Goal: Navigation & Orientation: Find specific page/section

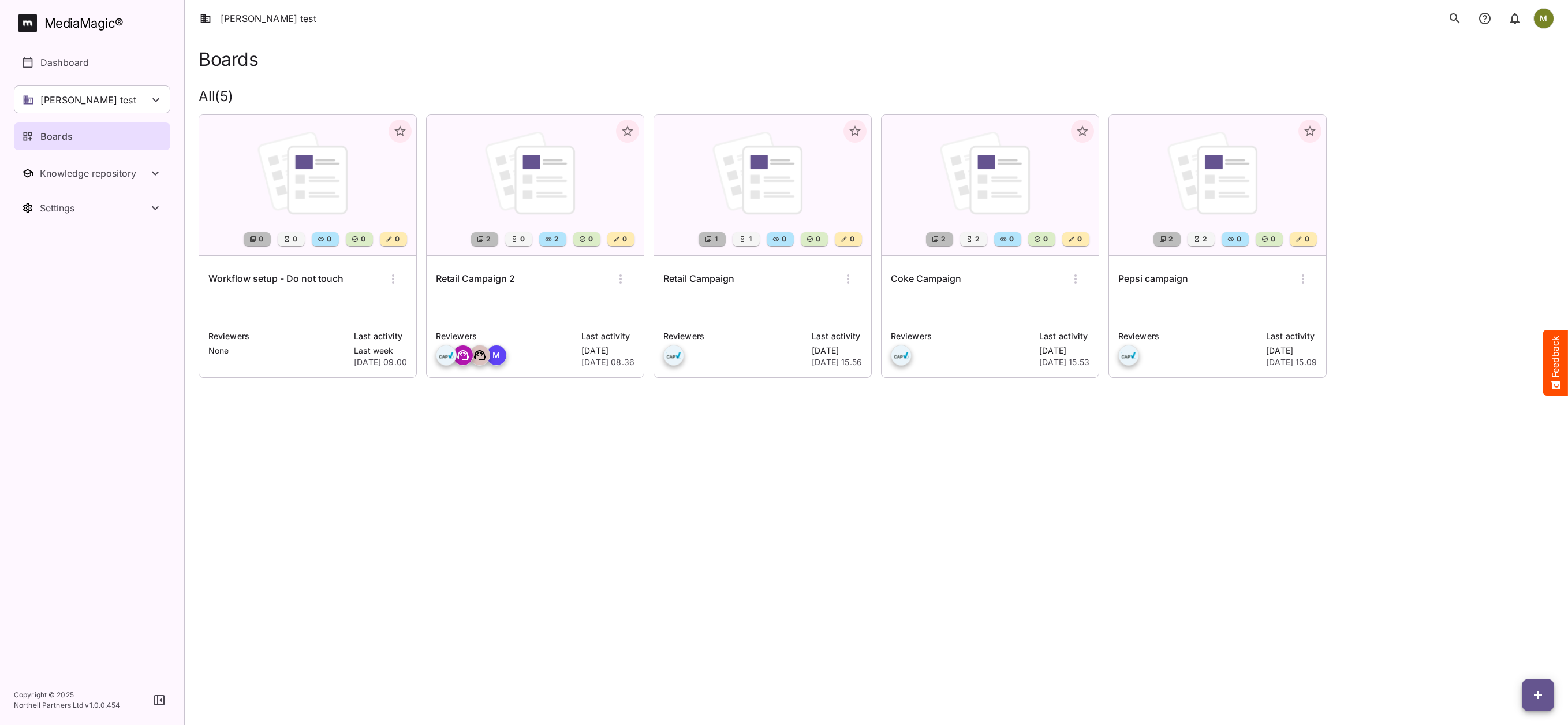
click at [53, 24] on div "MediaMagic ®" at bounding box center [84, 24] width 79 height 19
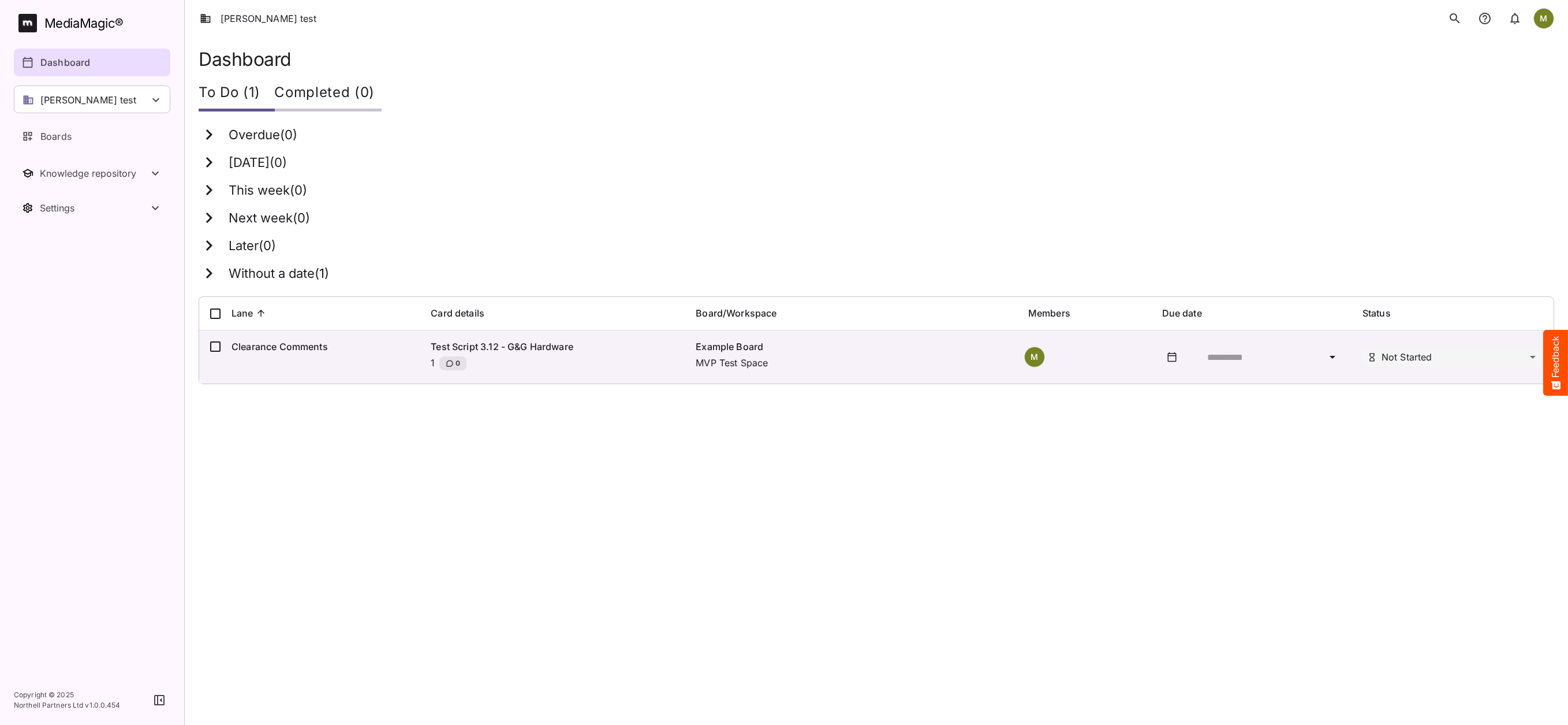
click at [62, 99] on p "[PERSON_NAME] test" at bounding box center [88, 100] width 96 height 14
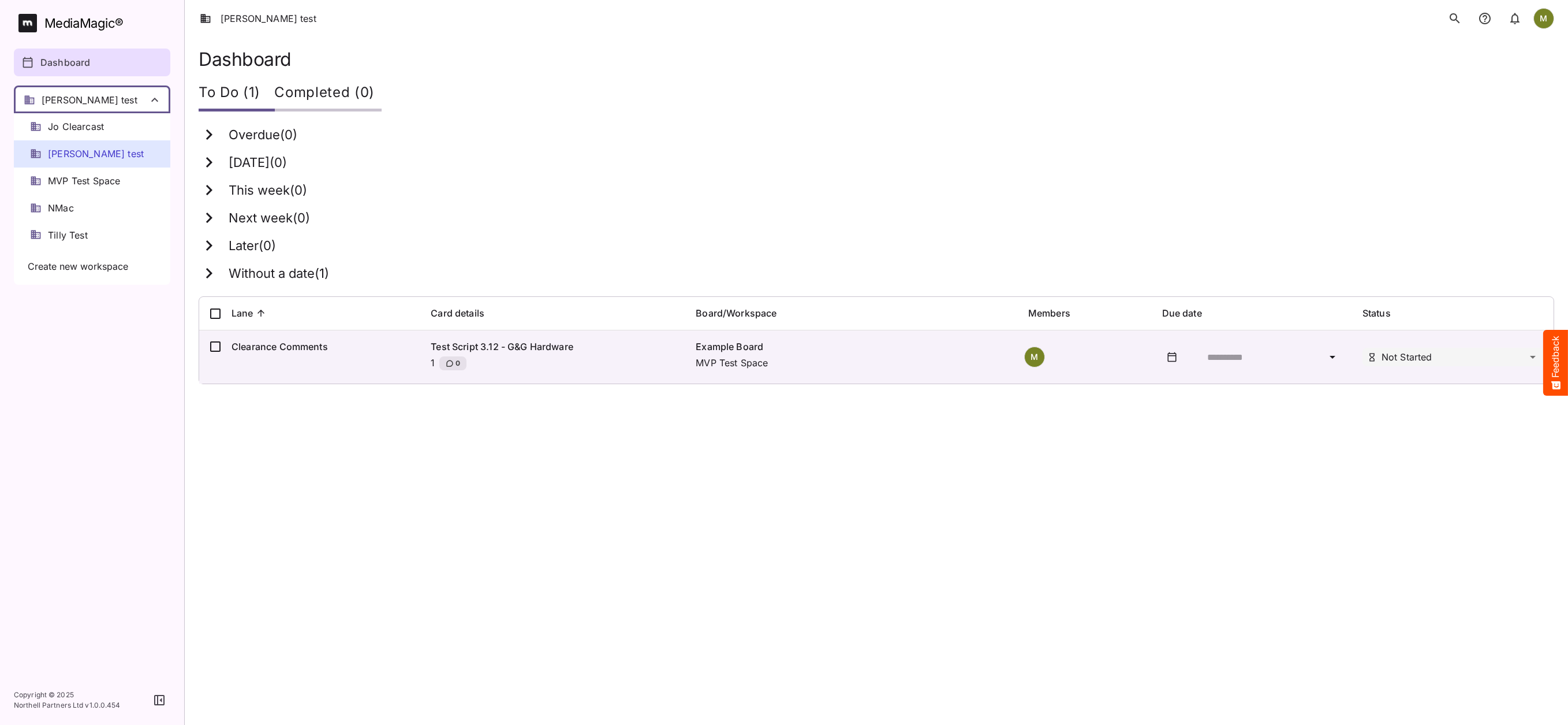
click at [69, 354] on div at bounding box center [784, 362] width 1568 height 725
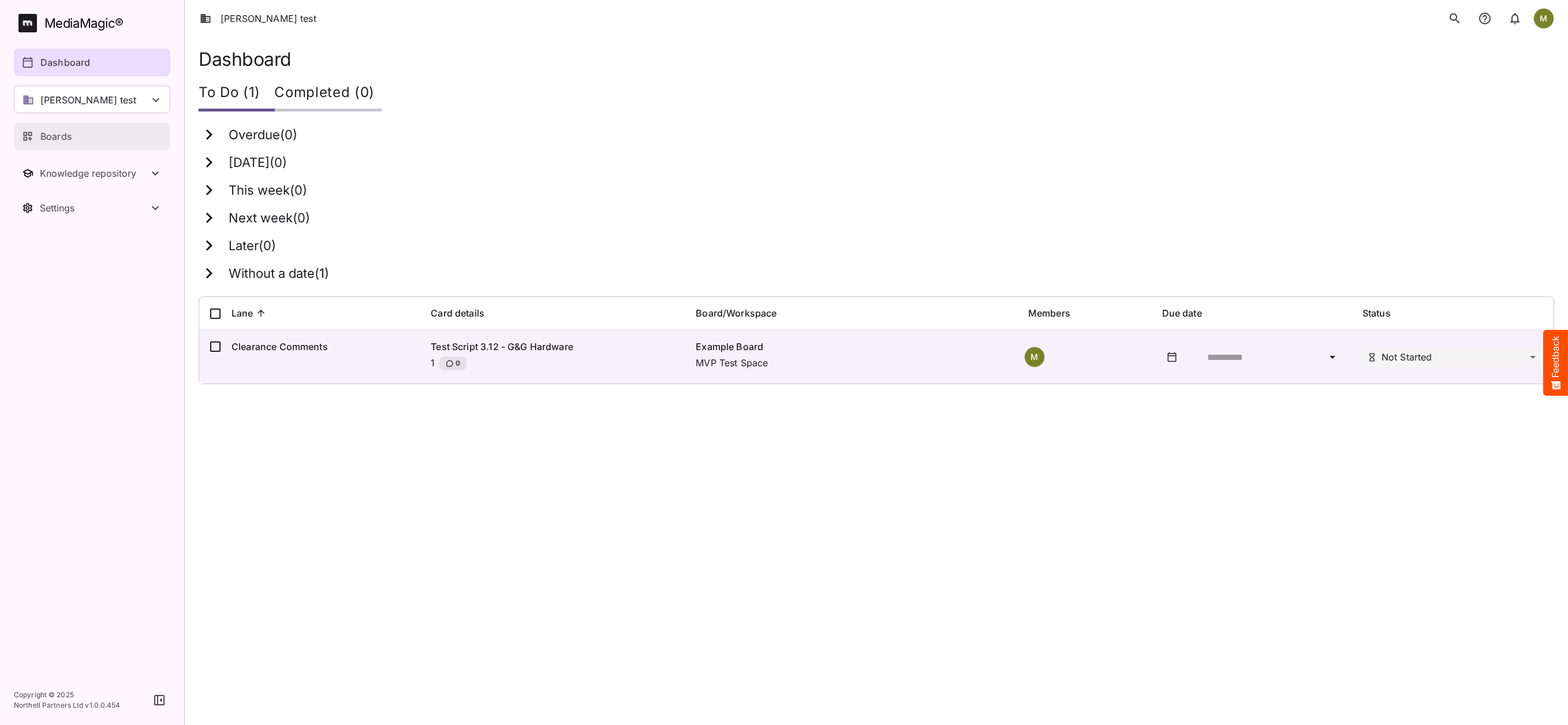
click at [60, 136] on p "Boards" at bounding box center [55, 136] width 31 height 14
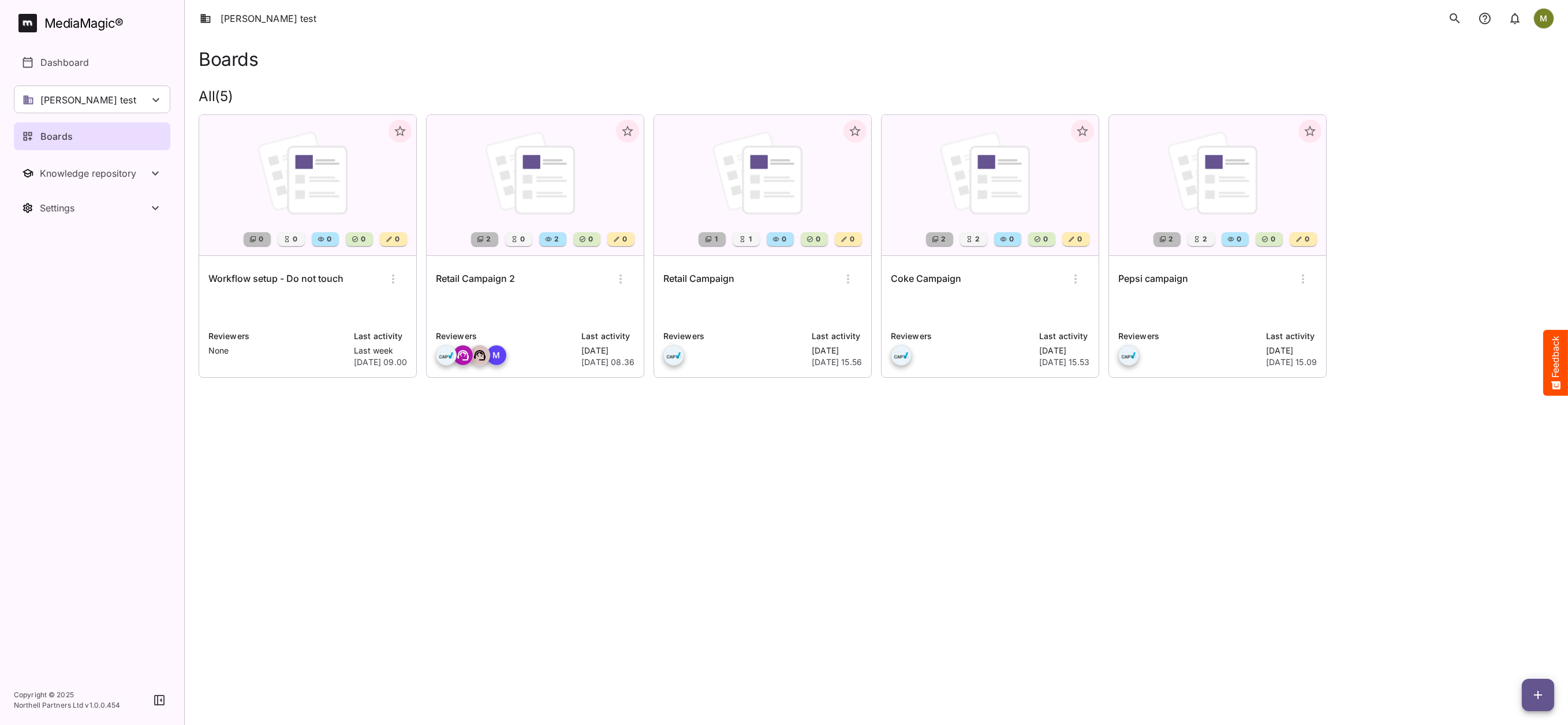
click at [257, 202] on img at bounding box center [308, 185] width 217 height 141
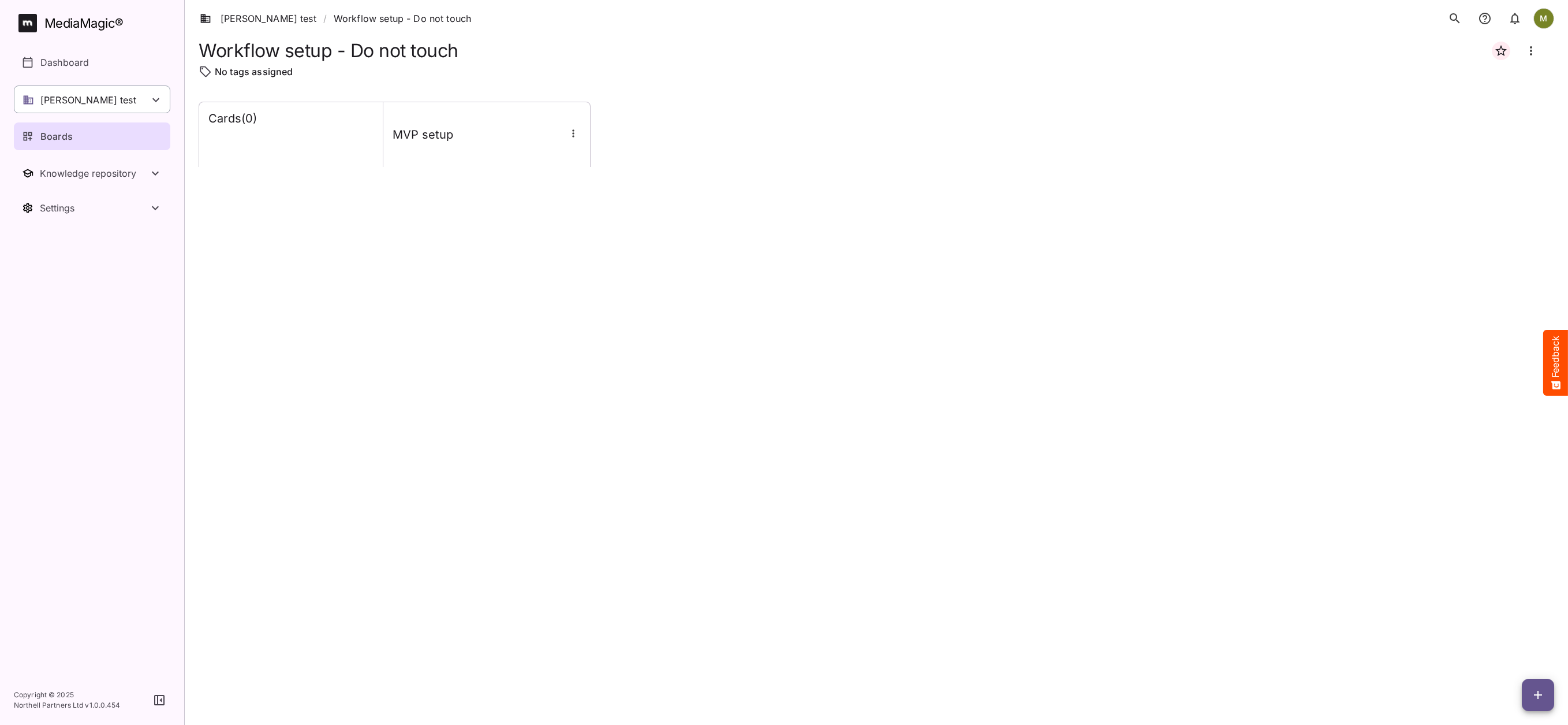
click at [89, 105] on div "[PERSON_NAME] test" at bounding box center [92, 99] width 156 height 28
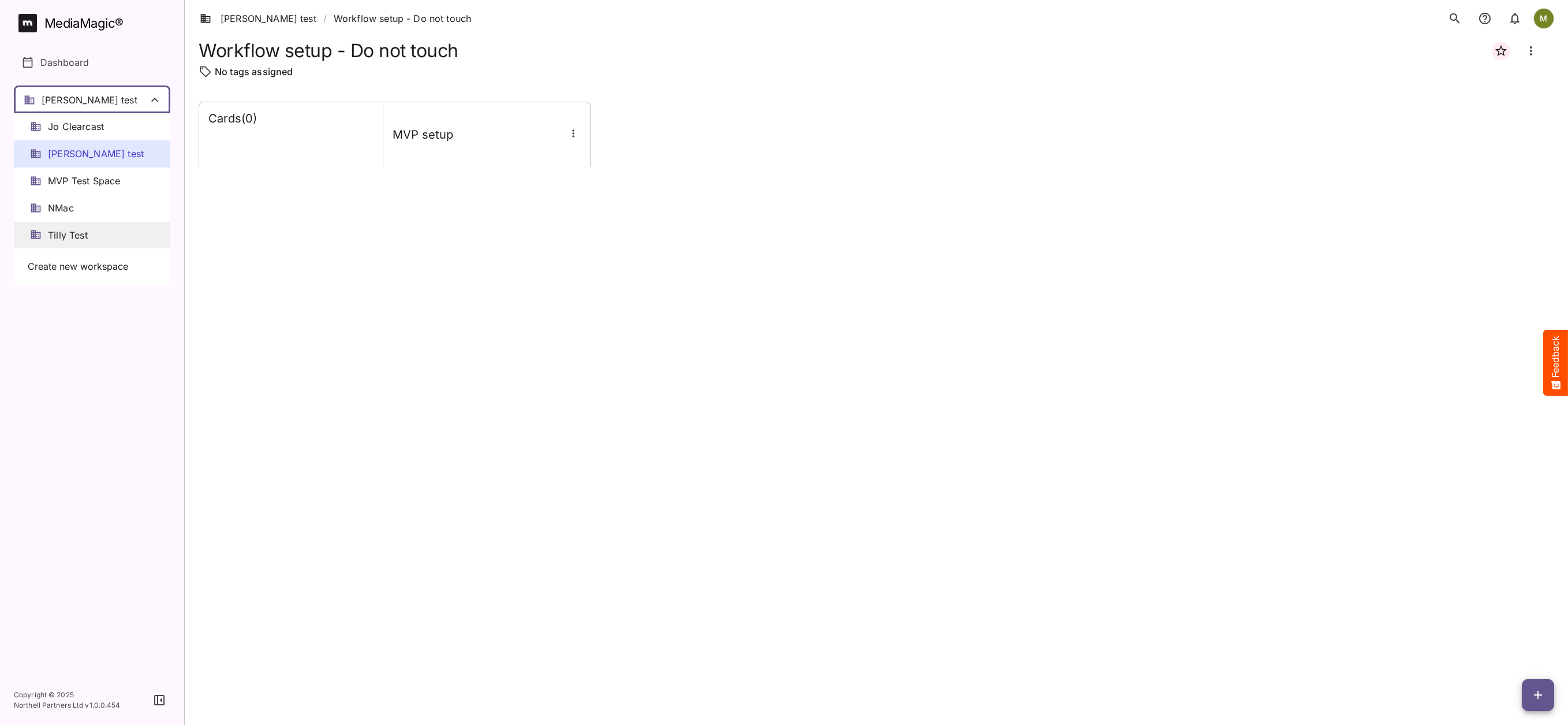
click at [87, 232] on span "Tilly Test" at bounding box center [68, 235] width 40 height 13
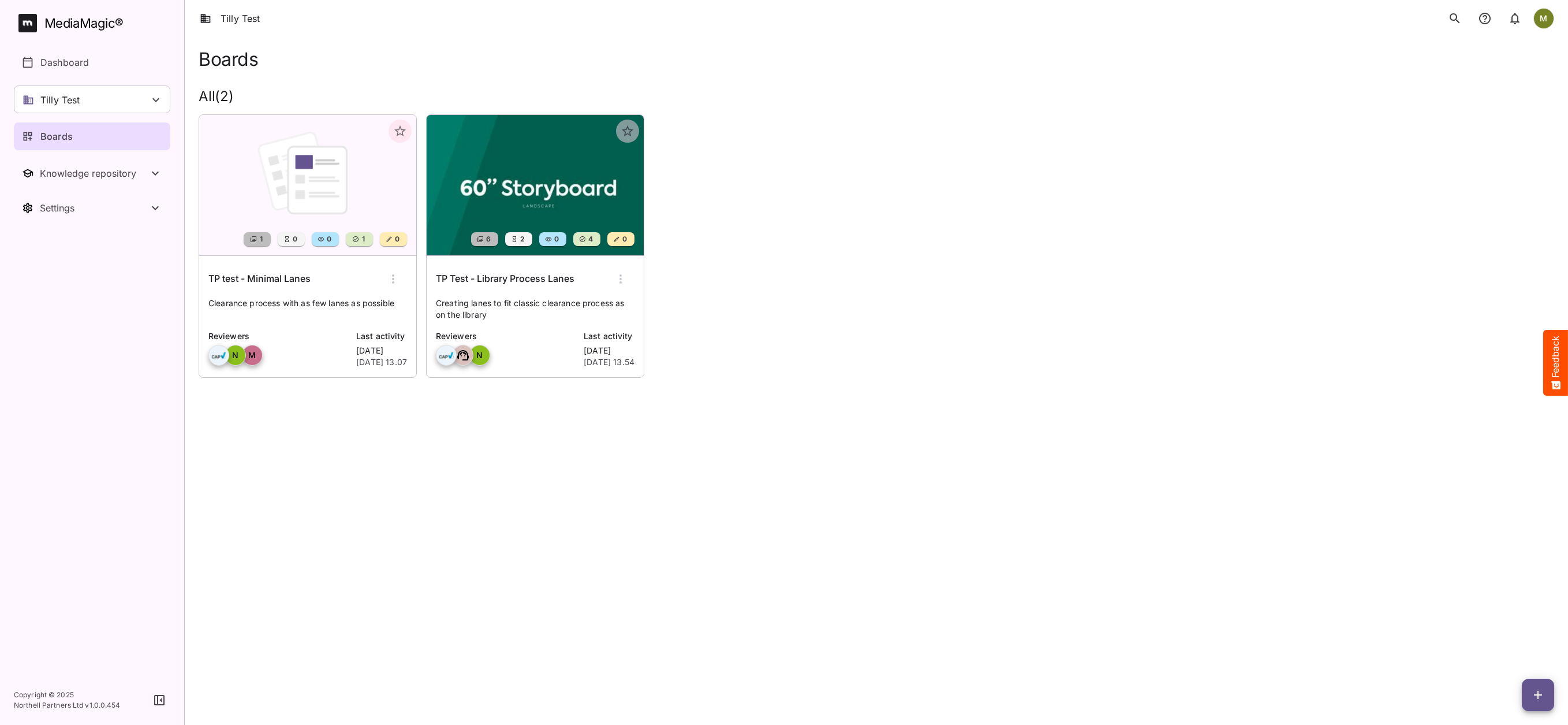
click at [458, 202] on img at bounding box center [535, 185] width 217 height 141
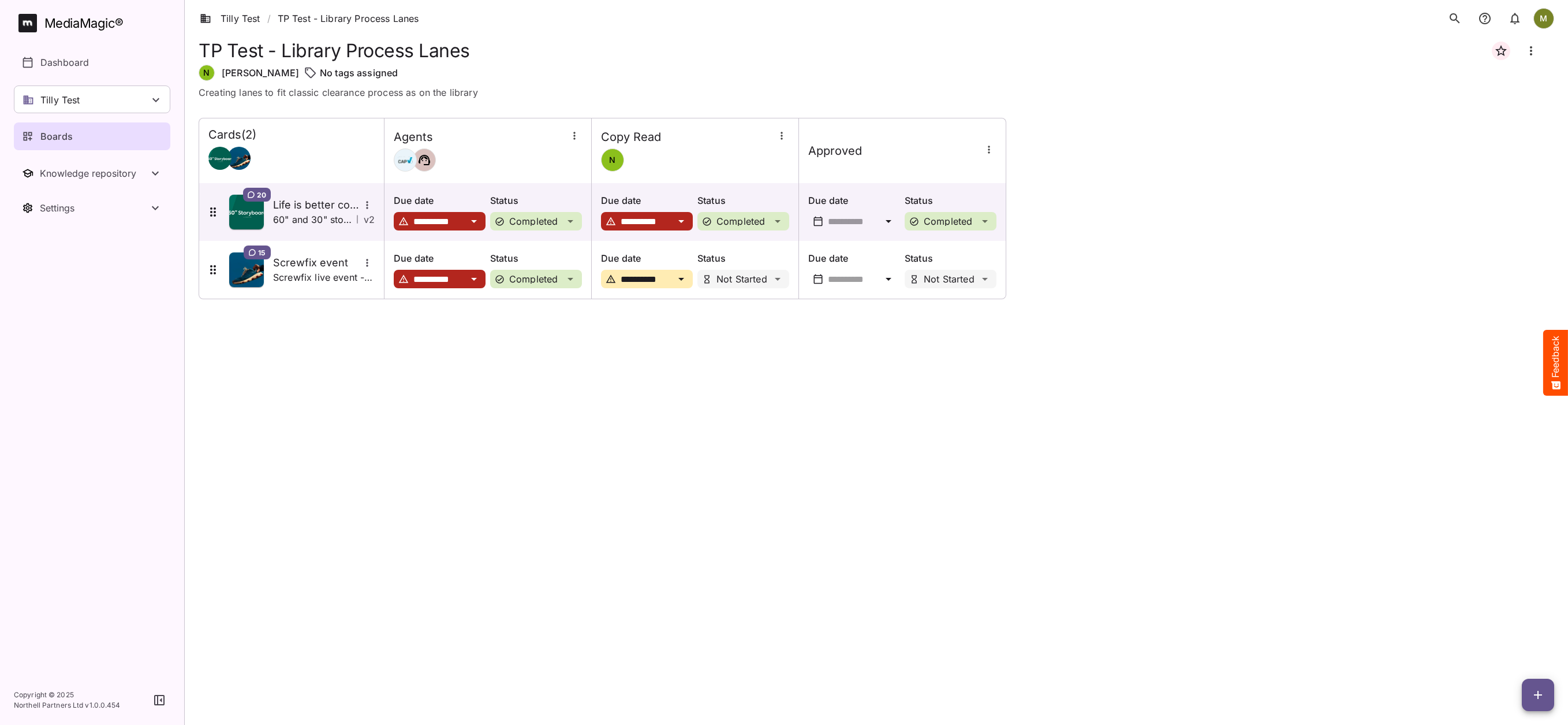
click at [1532, 53] on icon "Board more options" at bounding box center [1531, 51] width 14 height 14
click at [1205, 278] on div at bounding box center [784, 362] width 1568 height 725
click at [84, 62] on p "Dashboard" at bounding box center [64, 62] width 48 height 14
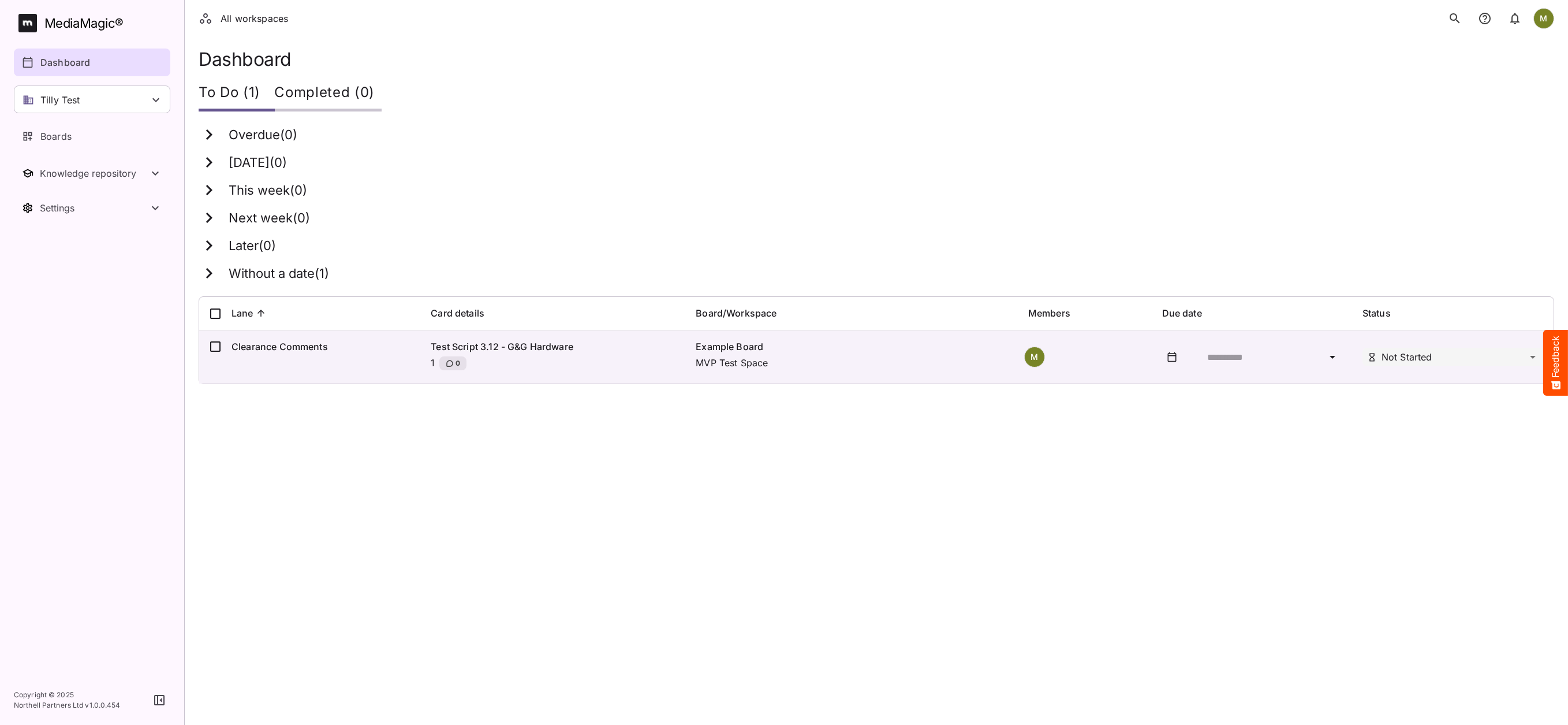
click at [206, 17] on li "All workspaces" at bounding box center [244, 19] width 89 height 14
click at [203, 18] on li "All workspaces" at bounding box center [244, 19] width 89 height 14
click at [242, 24] on li "All workspaces" at bounding box center [244, 19] width 89 height 14
click at [242, 20] on li "All workspaces" at bounding box center [244, 19] width 89 height 14
click at [1452, 16] on icon "search" at bounding box center [1455, 19] width 14 height 14
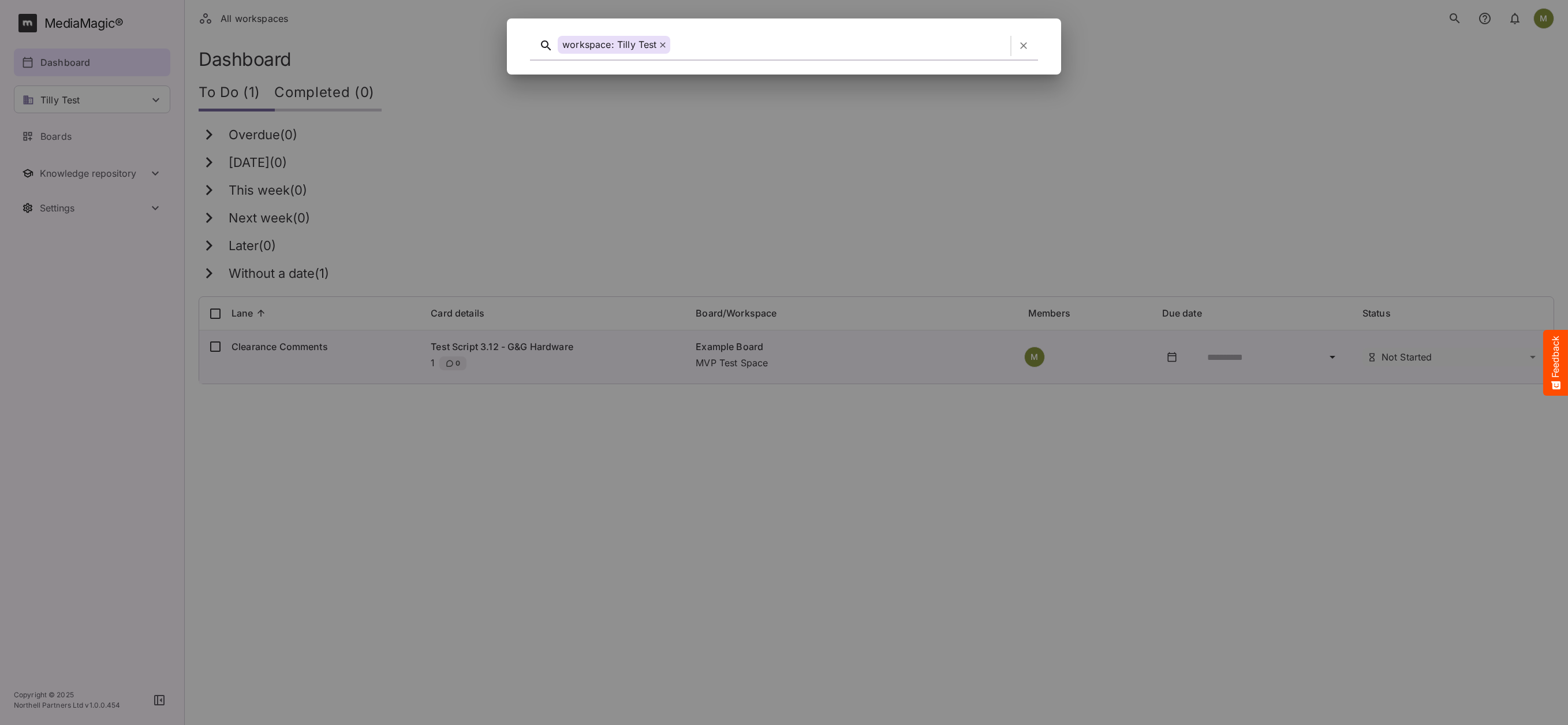
click at [1024, 46] on icon "button" at bounding box center [1024, 46] width 7 height 7
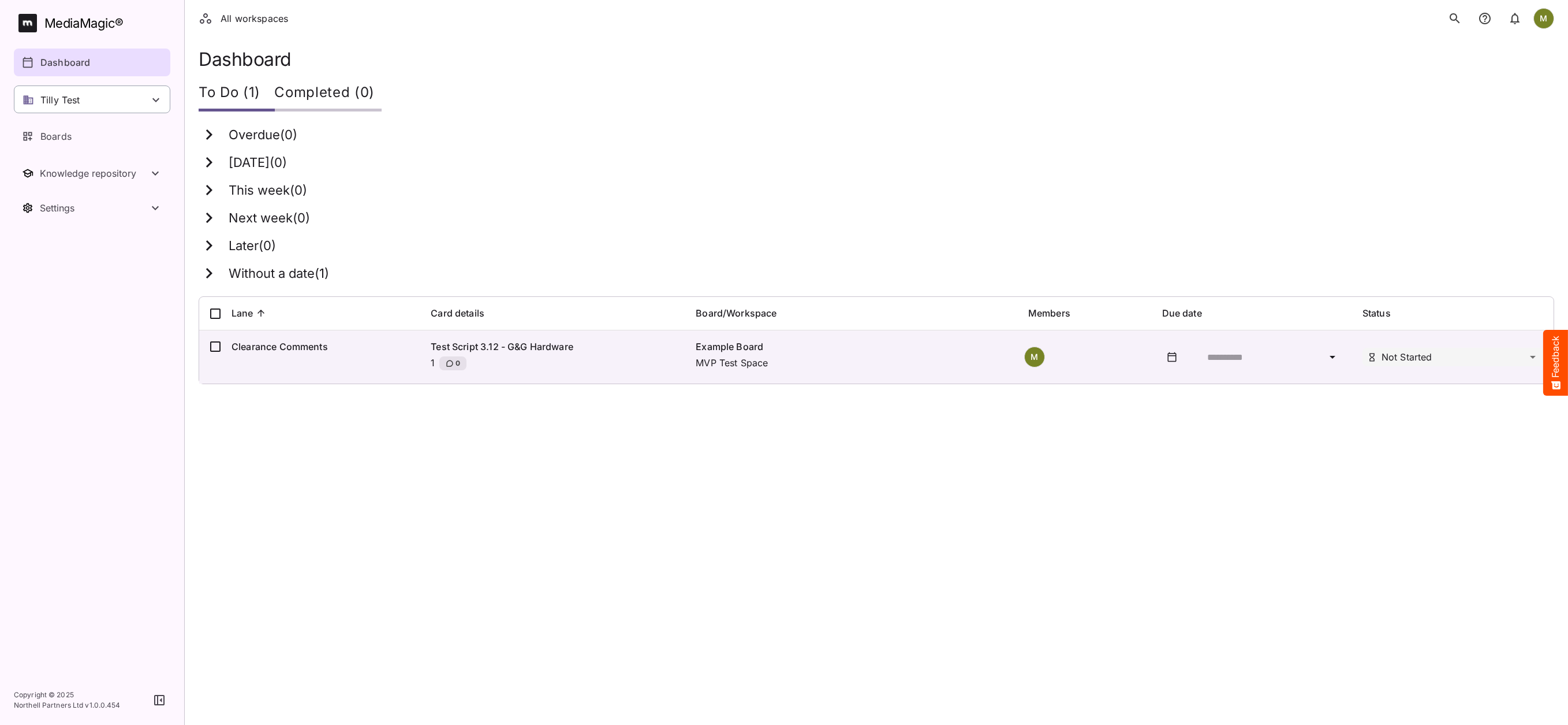
click at [99, 96] on div "Tilly Test" at bounding box center [92, 99] width 156 height 28
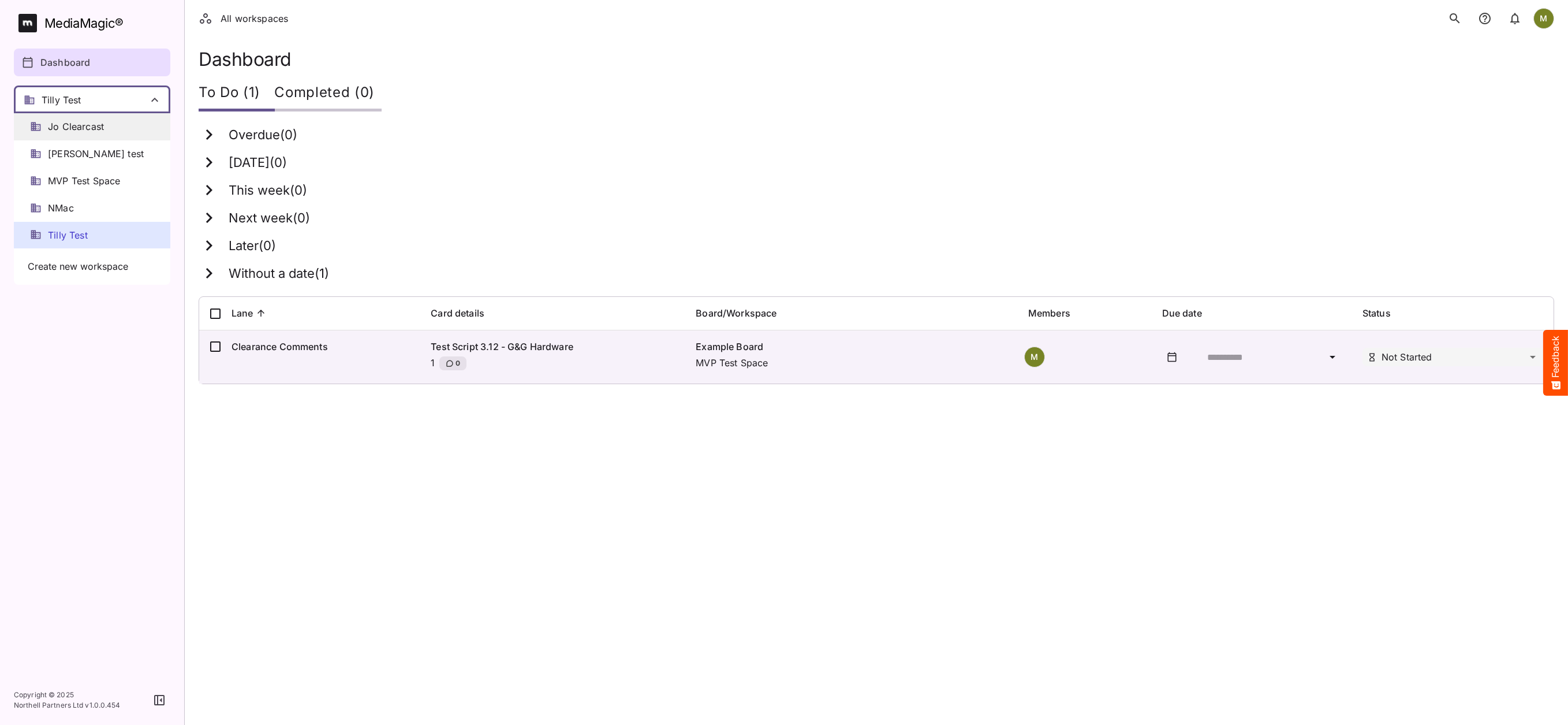
click at [102, 123] on span "Jo Clearcast" at bounding box center [75, 126] width 56 height 13
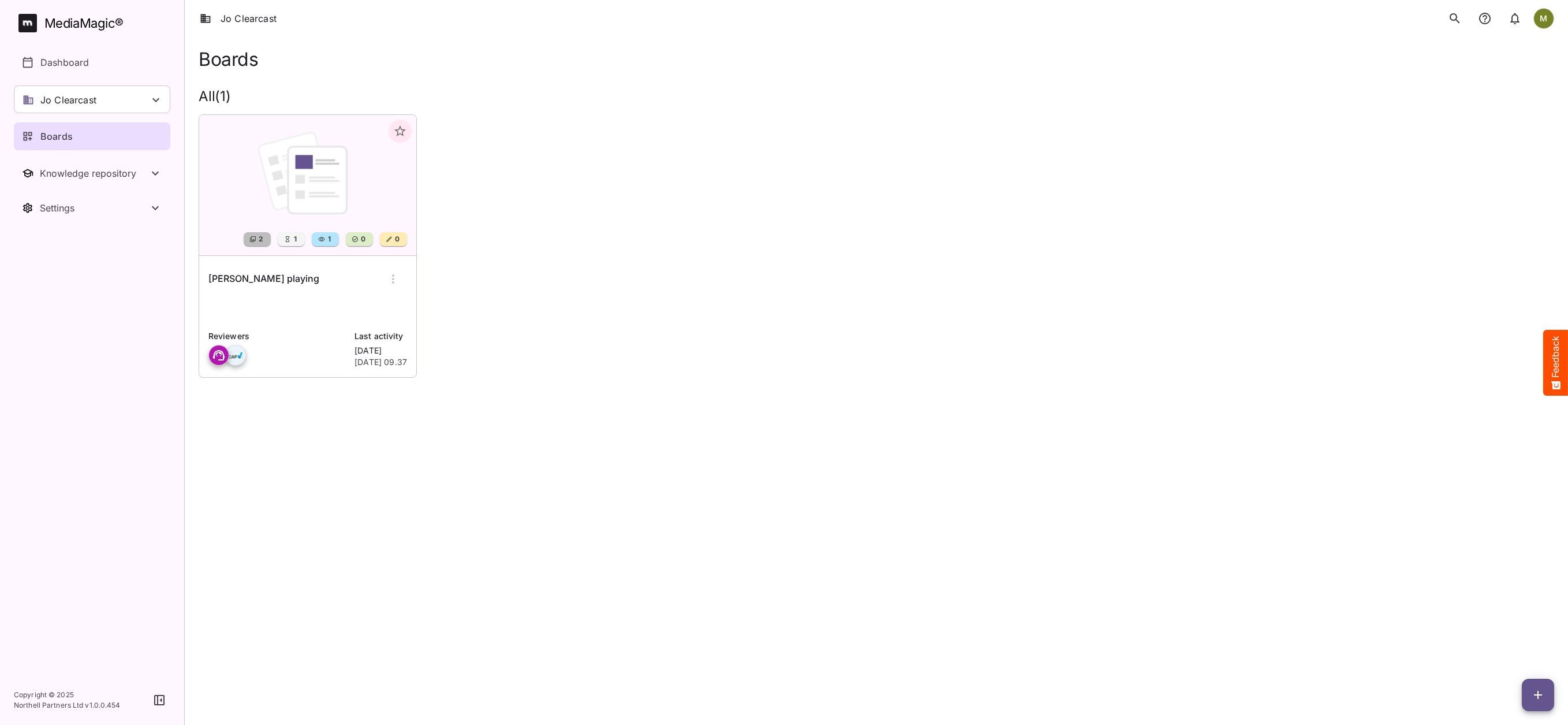
click at [235, 194] on img at bounding box center [308, 185] width 217 height 141
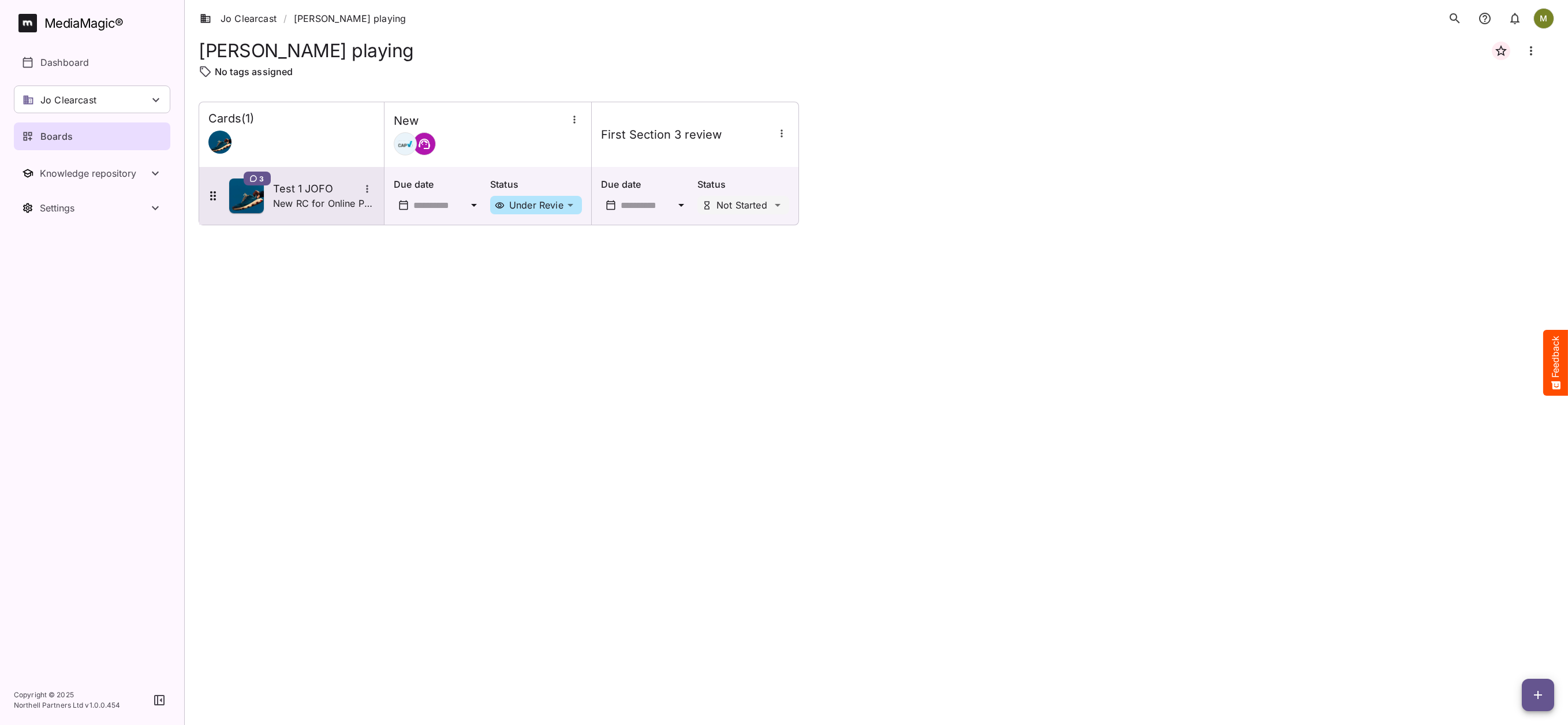
click at [283, 199] on p "New RC for Online Pet Store x" at bounding box center [323, 204] width 102 height 14
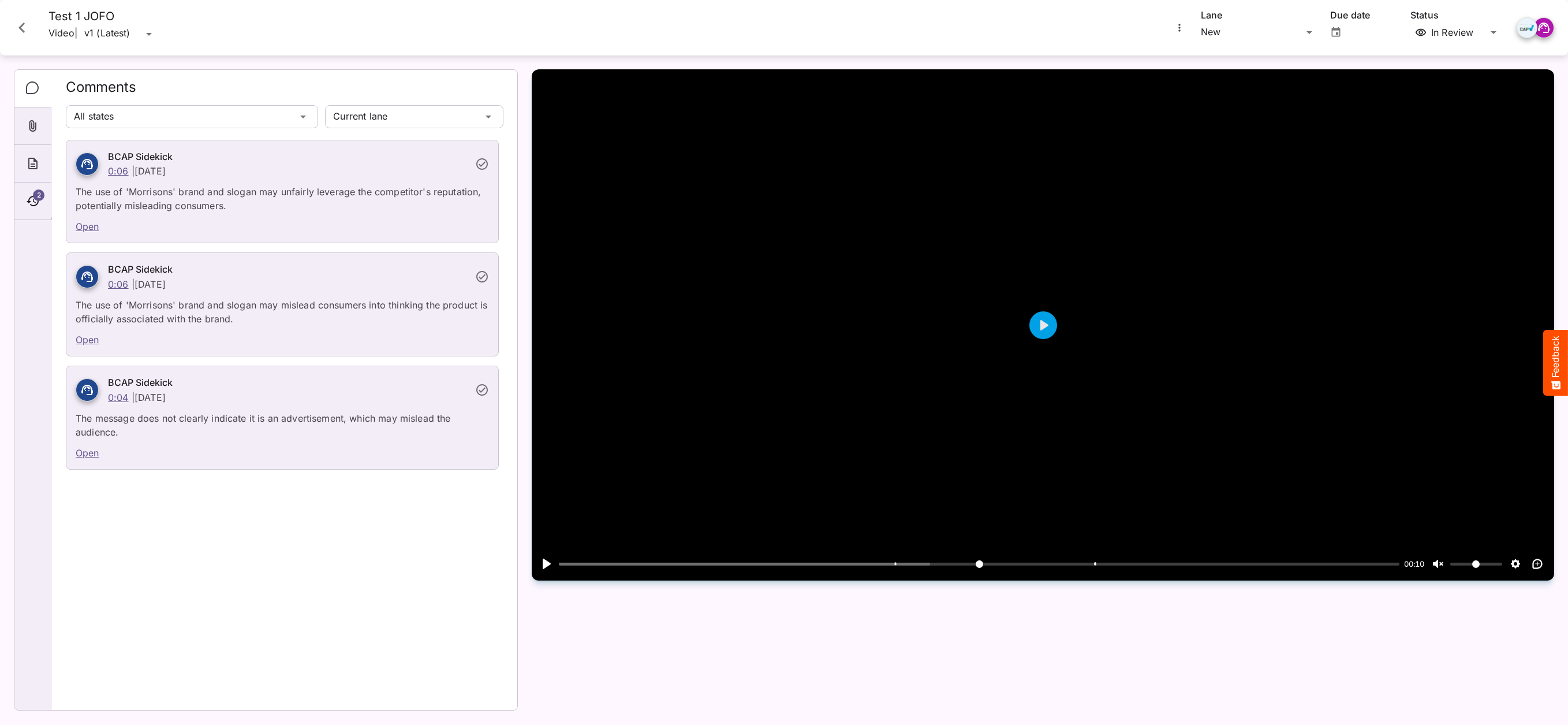
click at [26, 26] on icon "Close card" at bounding box center [22, 28] width 21 height 21
